Goal: Find specific page/section: Find specific page/section

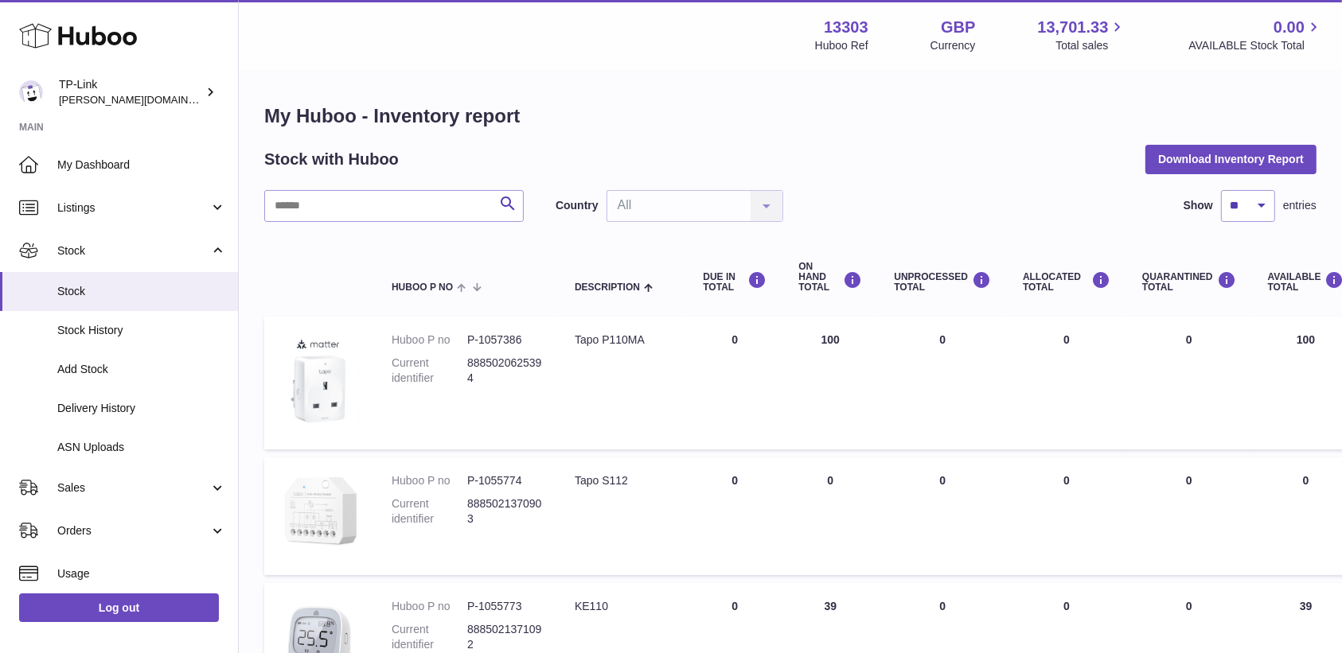
scroll to position [204, 0]
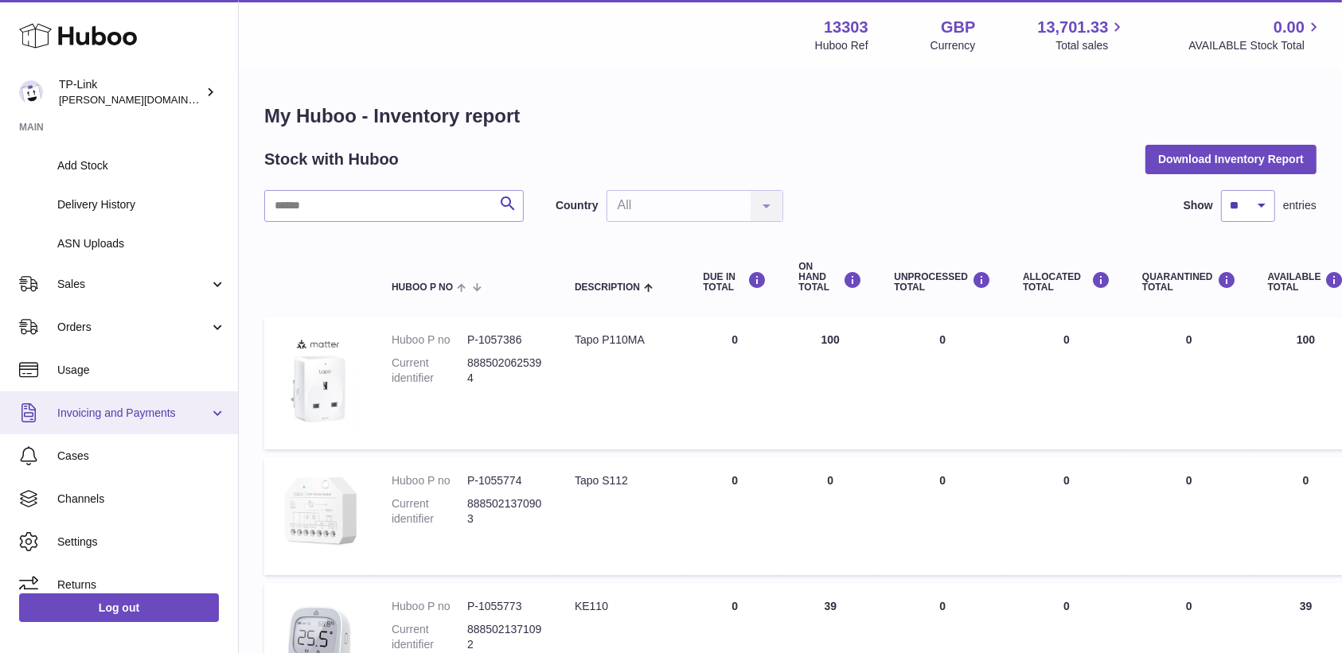
click at [143, 404] on link "Invoicing and Payments" at bounding box center [119, 412] width 238 height 43
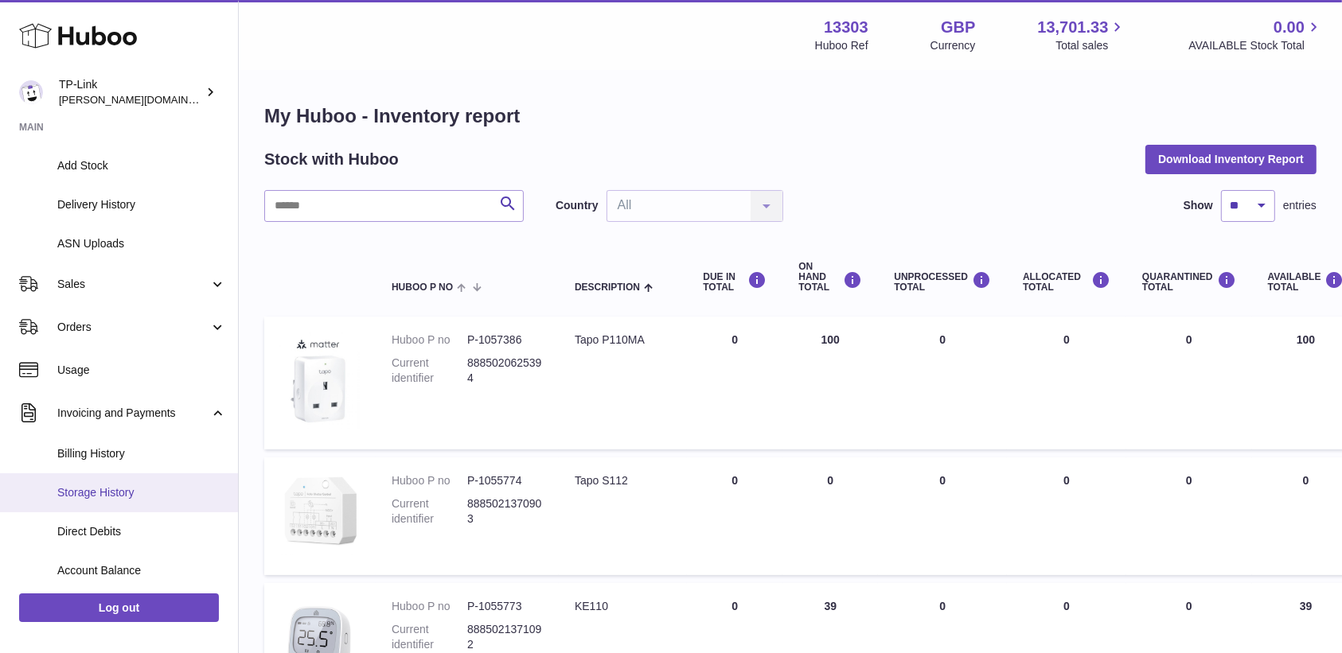
click at [166, 482] on link "Storage History" at bounding box center [119, 492] width 238 height 39
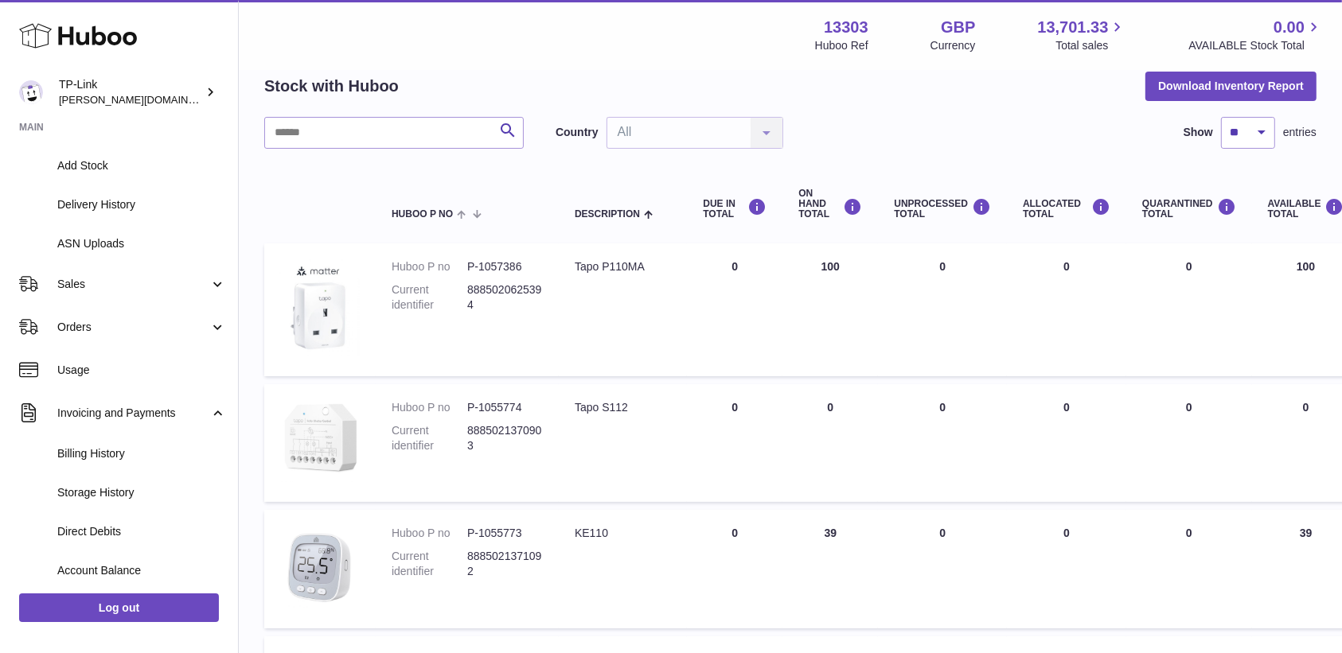
scroll to position [106, 0]
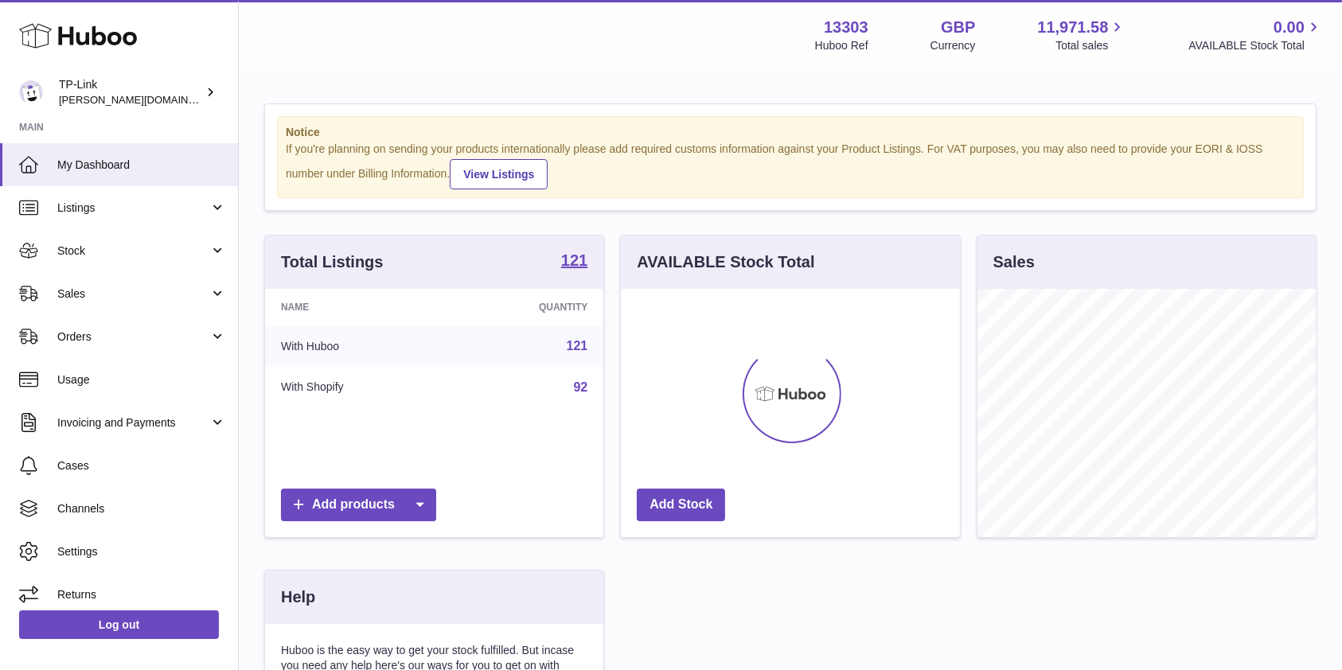
scroll to position [248, 338]
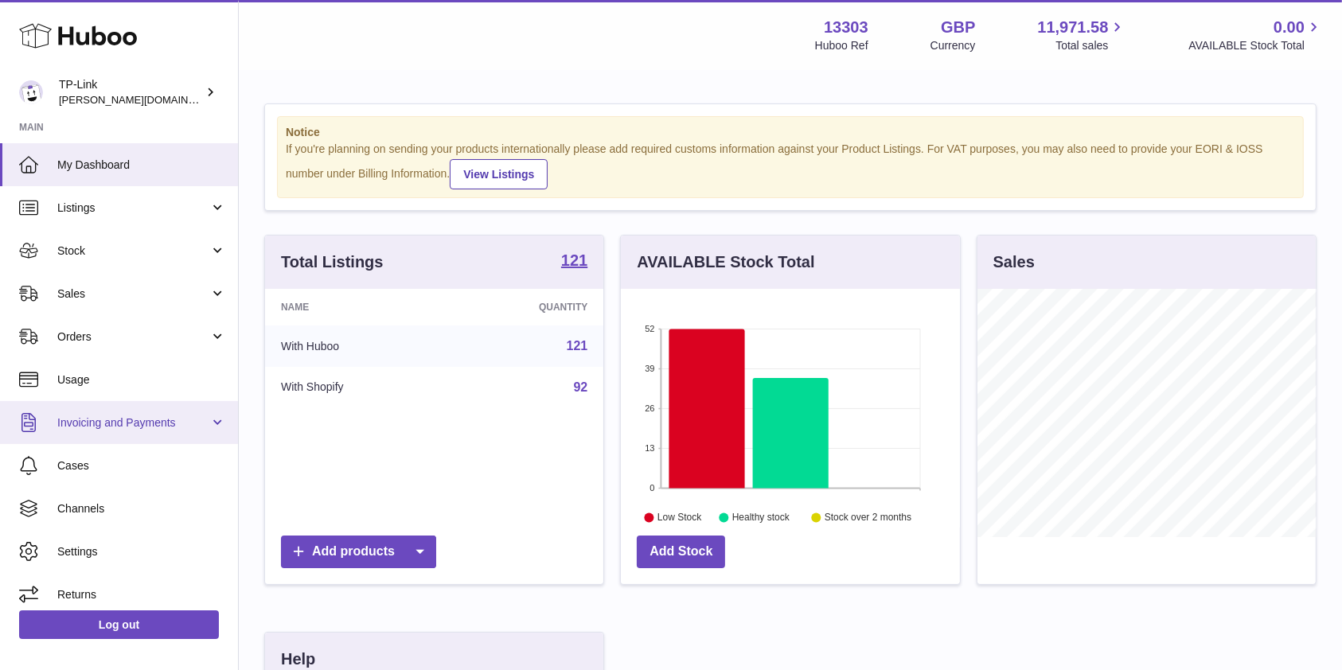
click at [188, 427] on span "Invoicing and Payments" at bounding box center [133, 422] width 152 height 15
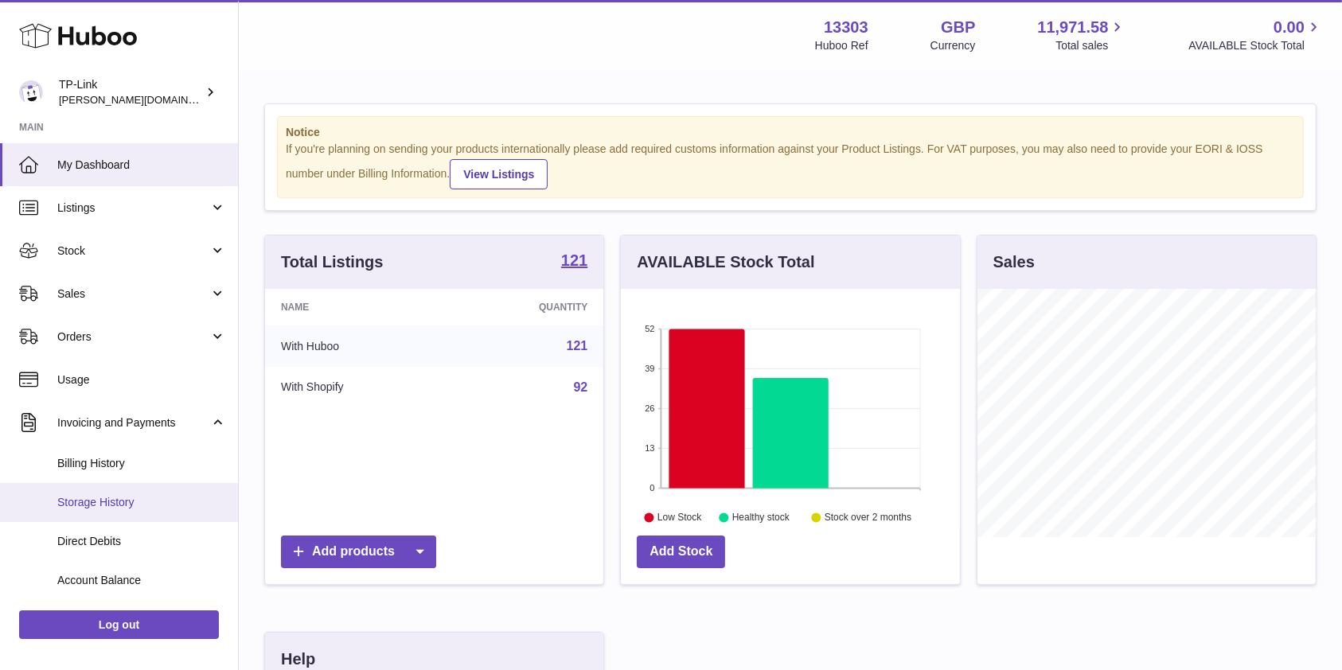
click at [177, 503] on span "Storage History" at bounding box center [141, 502] width 169 height 15
